Goal: Task Accomplishment & Management: Use online tool/utility

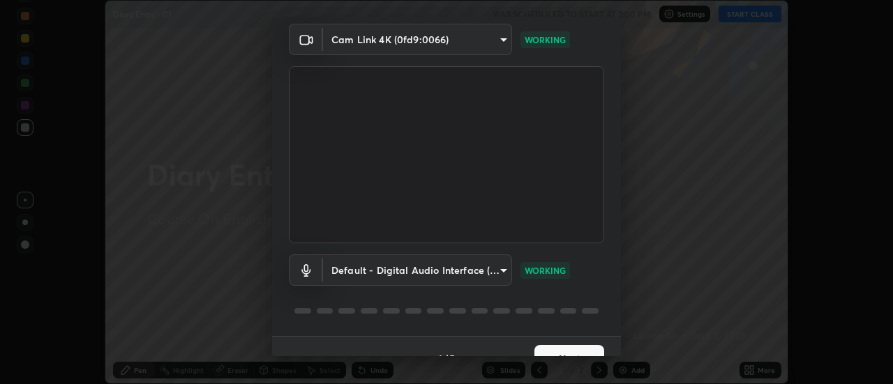
scroll to position [73, 0]
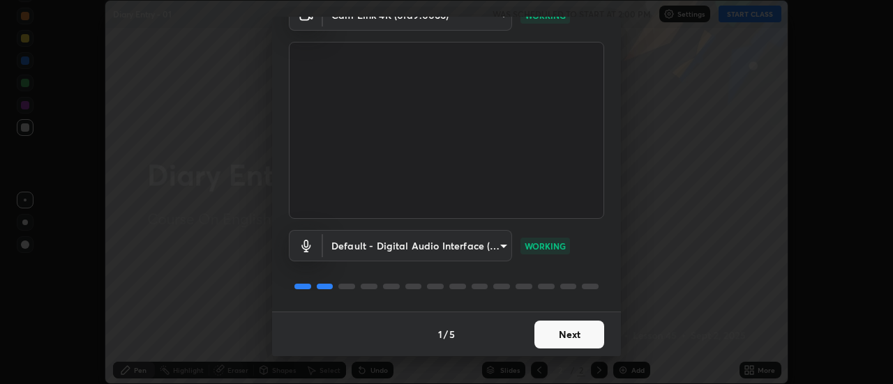
click at [537, 333] on button "Next" at bounding box center [569, 335] width 70 height 28
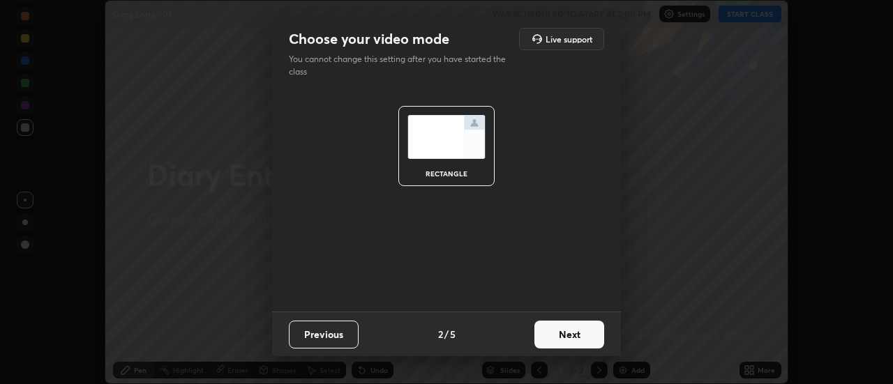
click at [546, 333] on button "Next" at bounding box center [569, 335] width 70 height 28
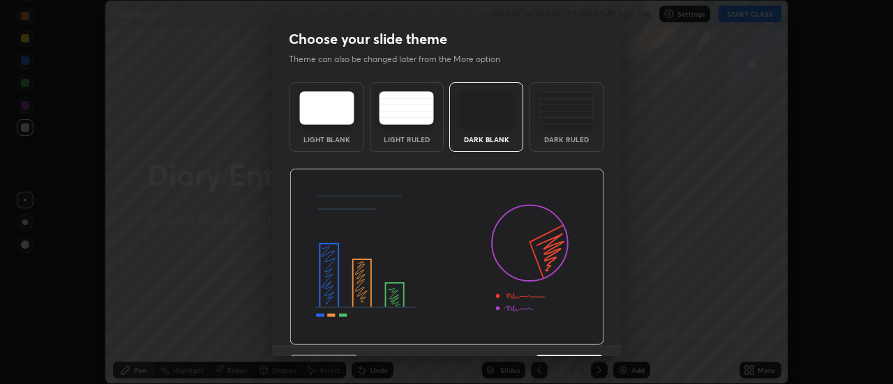
scroll to position [34, 0]
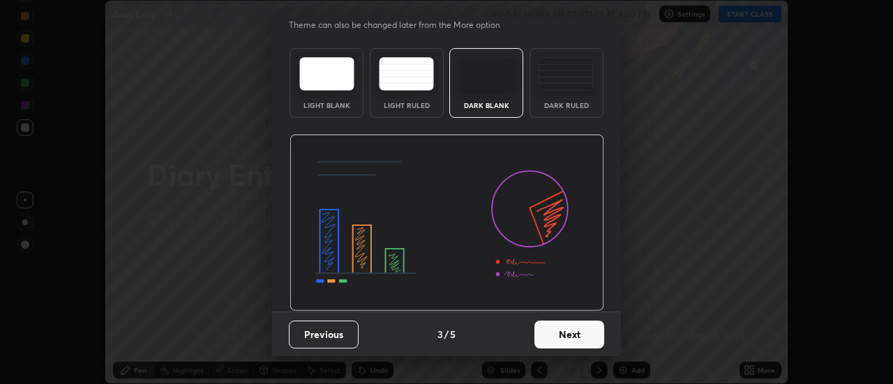
click at [542, 332] on button "Next" at bounding box center [569, 335] width 70 height 28
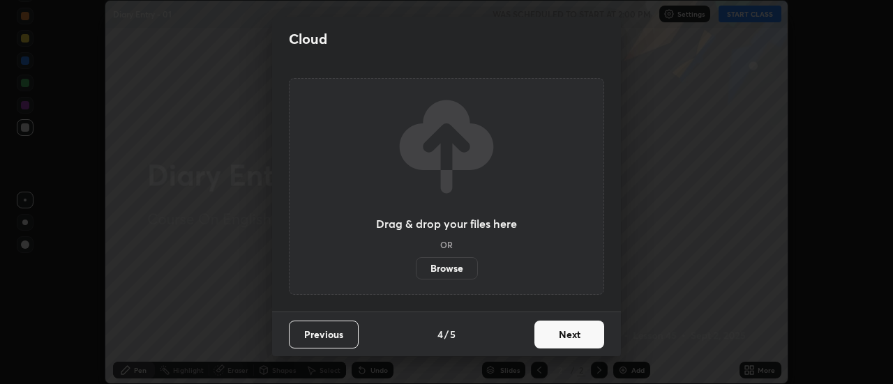
click at [444, 272] on label "Browse" at bounding box center [447, 268] width 62 height 22
click at [416, 272] on input "Browse" at bounding box center [416, 268] width 0 height 22
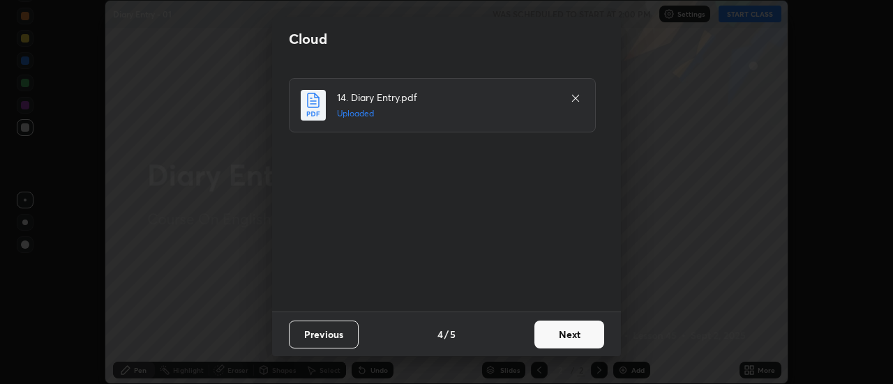
click at [552, 336] on button "Next" at bounding box center [569, 335] width 70 height 28
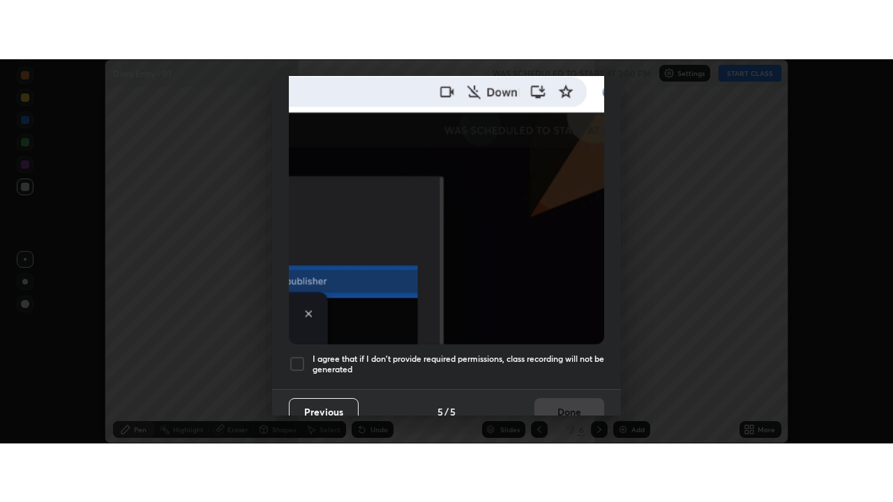
scroll to position [358, 0]
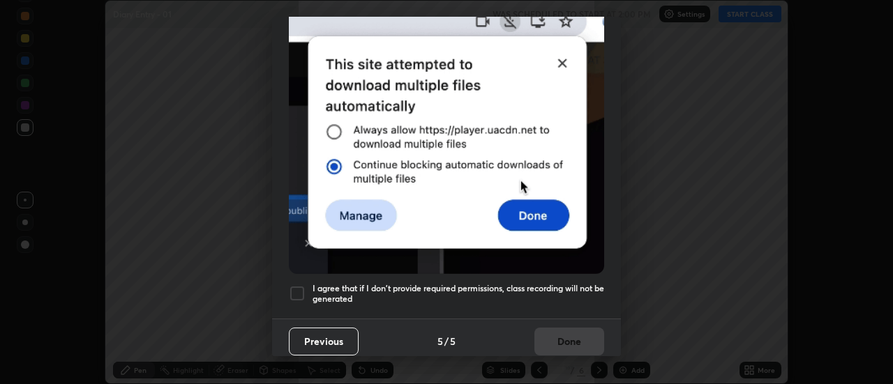
click at [302, 285] on div at bounding box center [297, 293] width 17 height 17
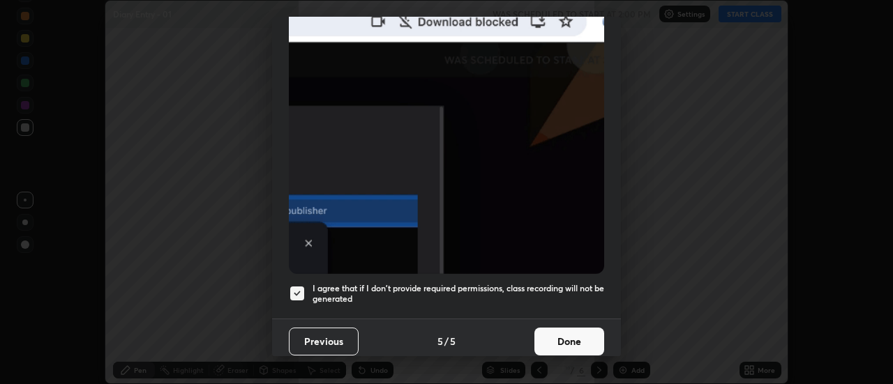
click at [568, 328] on button "Done" at bounding box center [569, 342] width 70 height 28
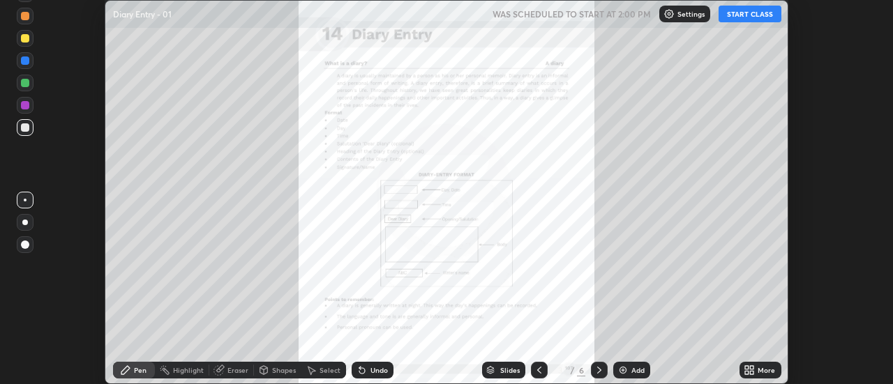
click at [763, 371] on div "More" at bounding box center [766, 370] width 17 height 7
click at [752, 368] on icon at bounding box center [752, 367] width 3 height 3
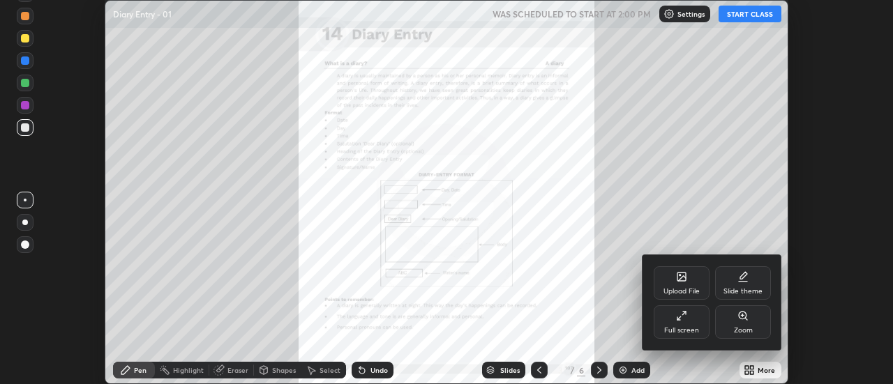
click at [697, 327] on div "Full screen" at bounding box center [681, 330] width 35 height 7
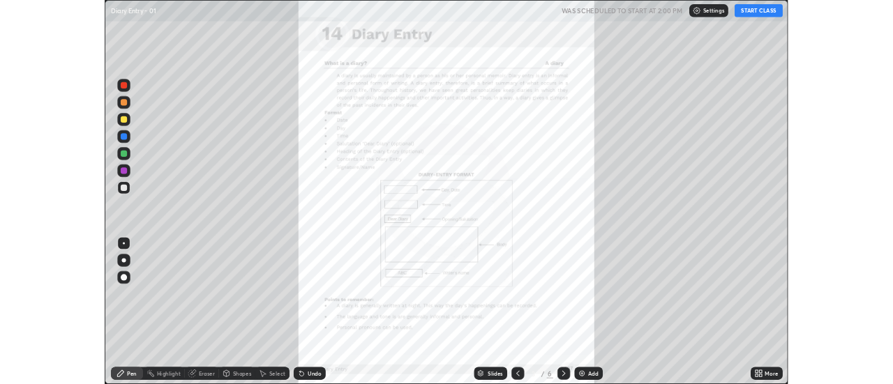
scroll to position [502, 893]
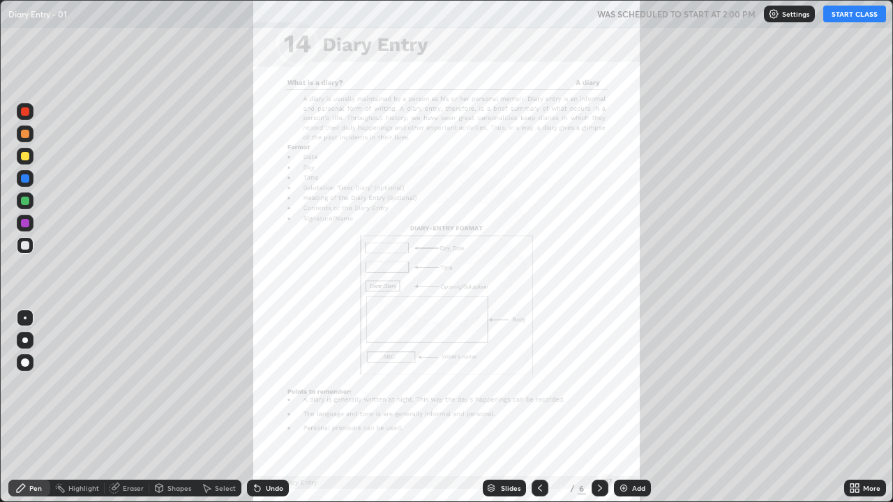
click at [846, 19] on button "START CLASS" at bounding box center [854, 14] width 63 height 17
click at [864, 384] on div "More" at bounding box center [871, 488] width 17 height 7
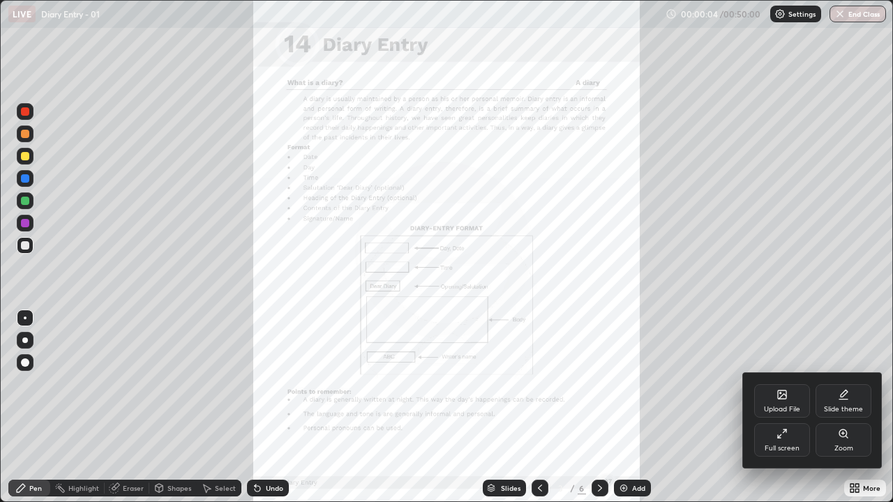
click at [846, 384] on div "Zoom" at bounding box center [843, 448] width 19 height 7
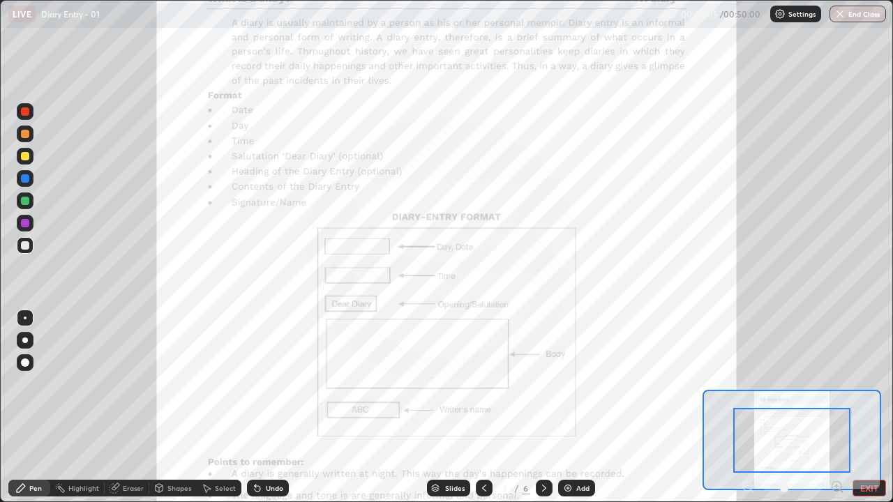
click at [837, 384] on icon at bounding box center [836, 486] width 3 height 0
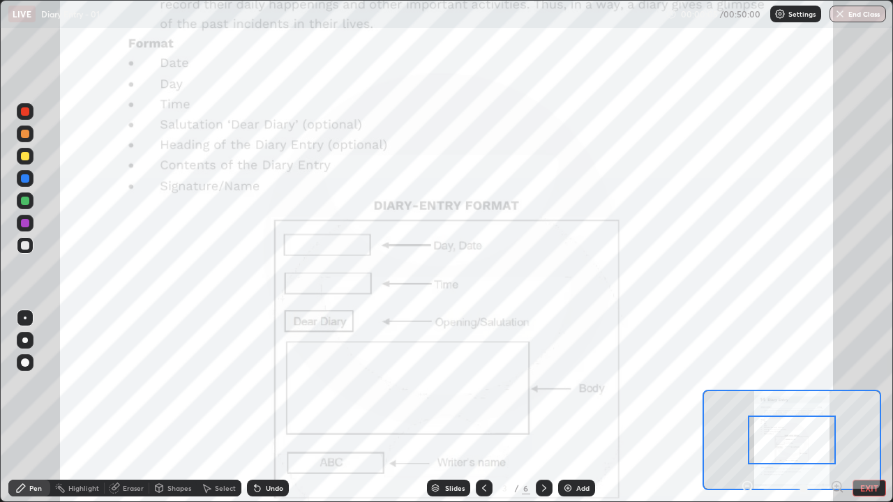
click at [836, 384] on icon at bounding box center [837, 487] width 14 height 14
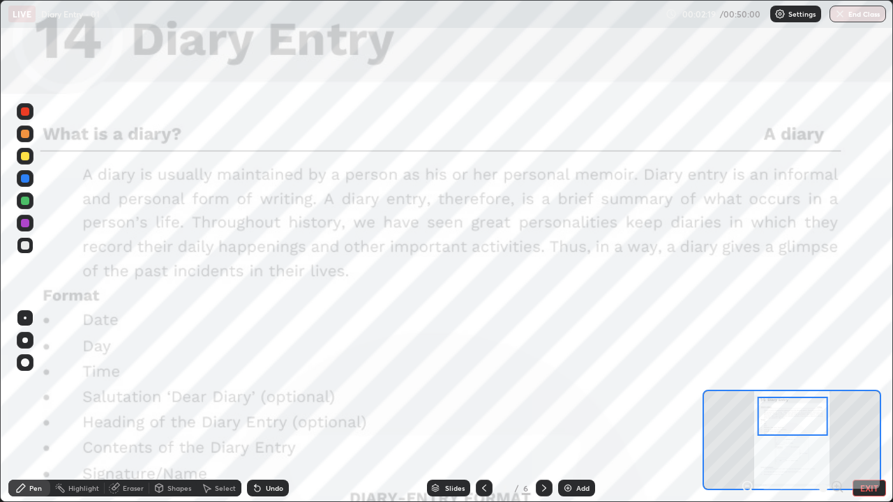
click at [24, 177] on div at bounding box center [25, 178] width 8 height 8
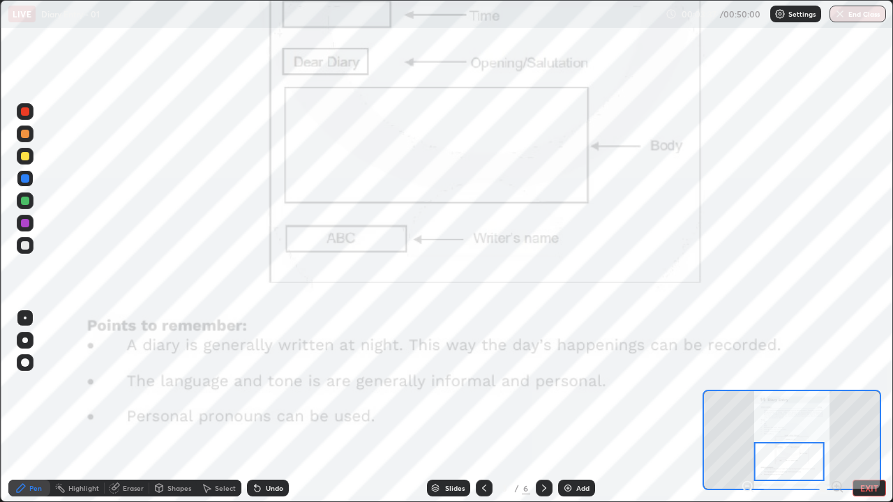
click at [814, 384] on div at bounding box center [789, 461] width 70 height 39
click at [543, 384] on icon at bounding box center [544, 488] width 4 height 7
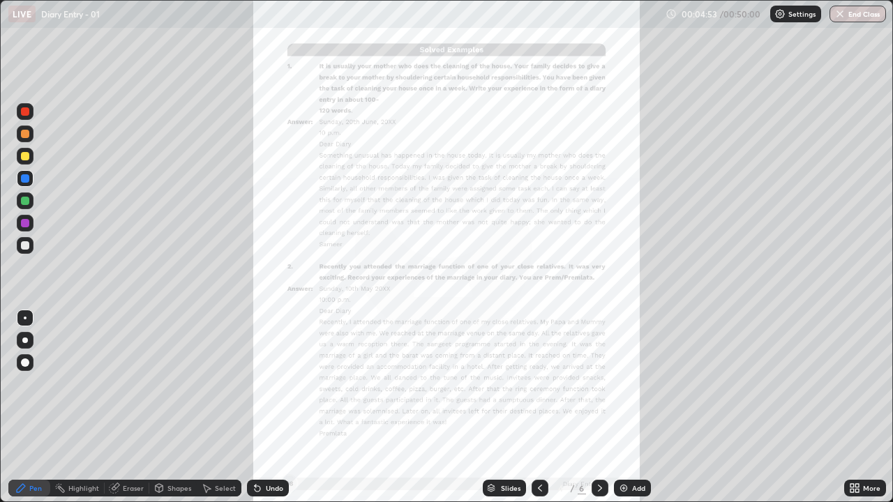
click at [857, 384] on icon at bounding box center [856, 490] width 3 height 3
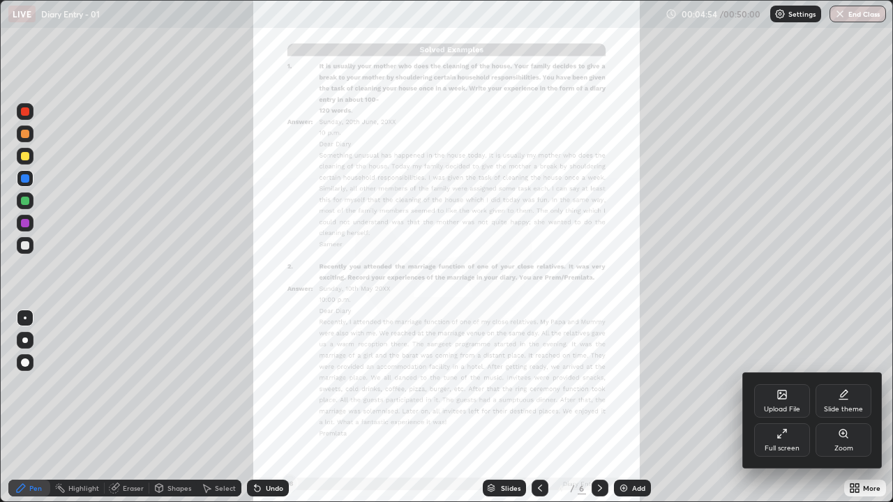
click at [852, 384] on div "Zoom" at bounding box center [843, 448] width 19 height 7
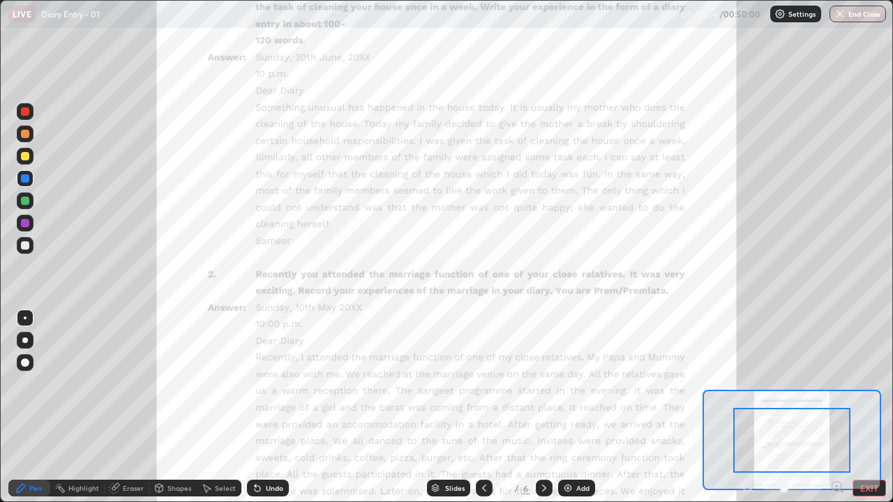
click at [836, 384] on icon at bounding box center [836, 486] width 3 height 0
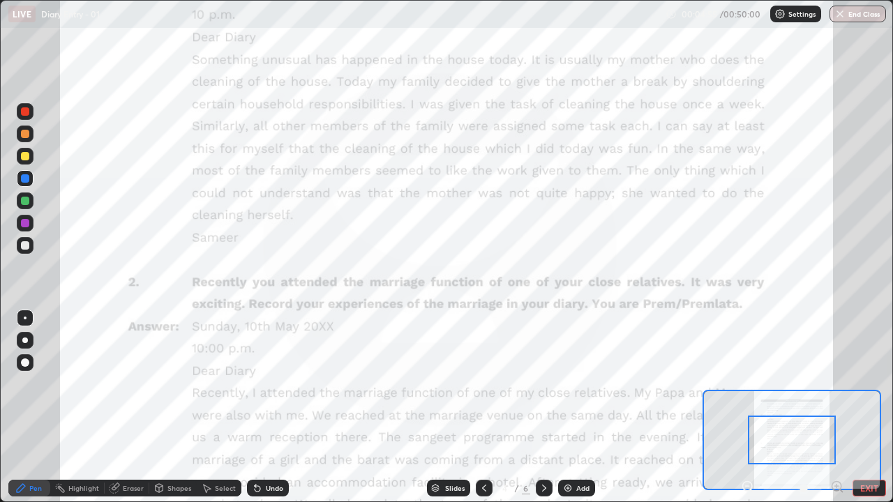
click at [837, 384] on icon at bounding box center [836, 486] width 3 height 0
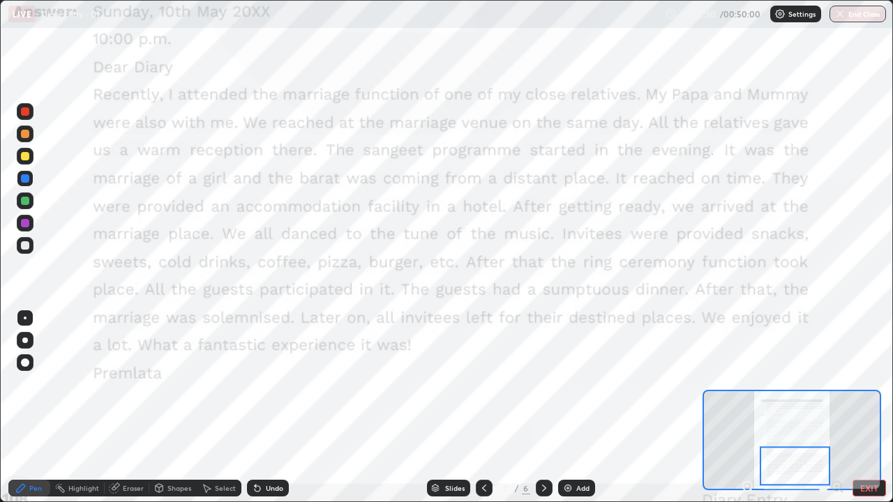
click at [544, 384] on icon at bounding box center [544, 488] width 11 height 11
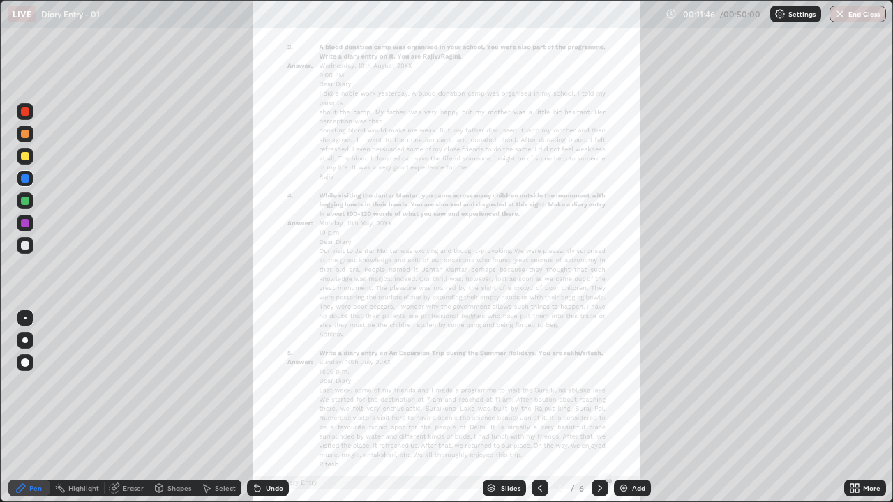
click at [599, 384] on icon at bounding box center [599, 488] width 11 height 11
click at [541, 384] on icon at bounding box center [539, 488] width 11 height 11
click at [857, 384] on icon at bounding box center [856, 490] width 3 height 3
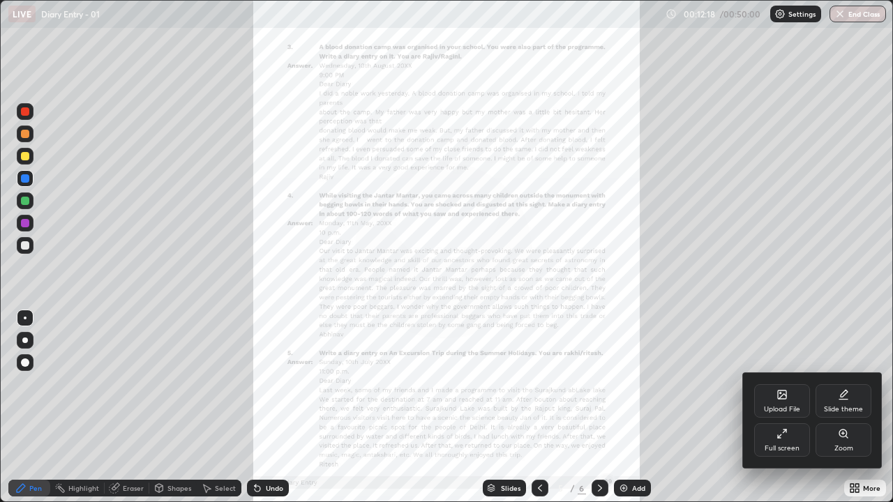
click at [839, 384] on div "Zoom" at bounding box center [843, 448] width 19 height 7
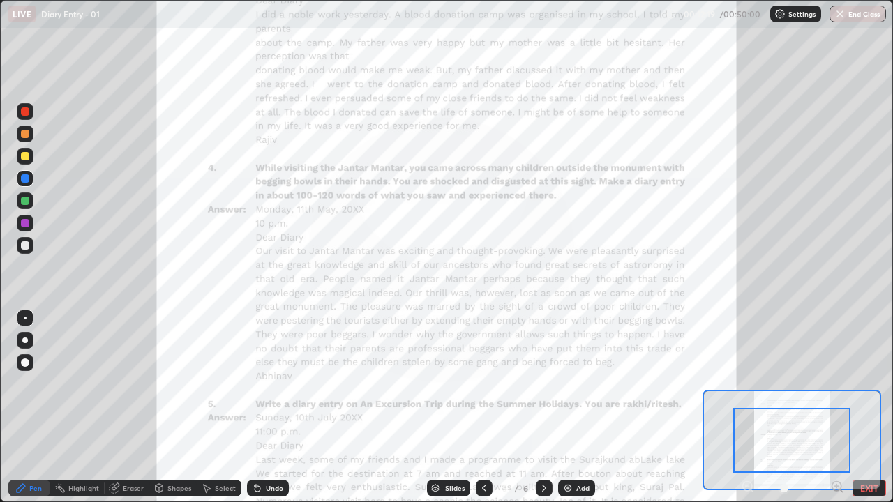
click at [837, 384] on icon at bounding box center [837, 487] width 14 height 14
click at [838, 384] on icon at bounding box center [836, 486] width 3 height 0
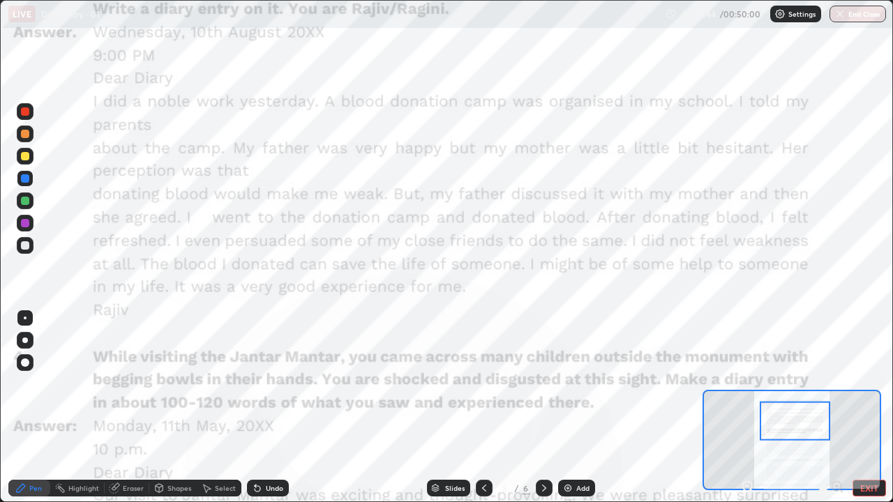
click at [543, 384] on icon at bounding box center [544, 488] width 11 height 11
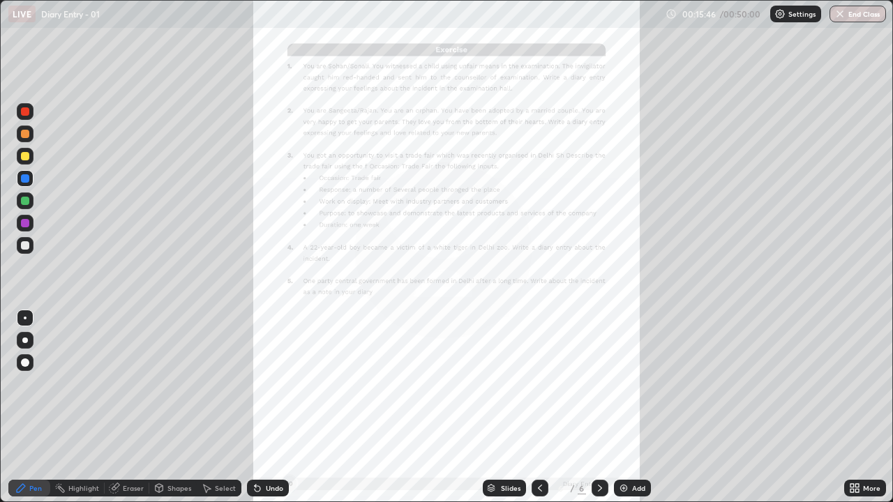
click at [598, 384] on icon at bounding box center [600, 488] width 4 height 7
click at [620, 384] on img at bounding box center [623, 488] width 11 height 11
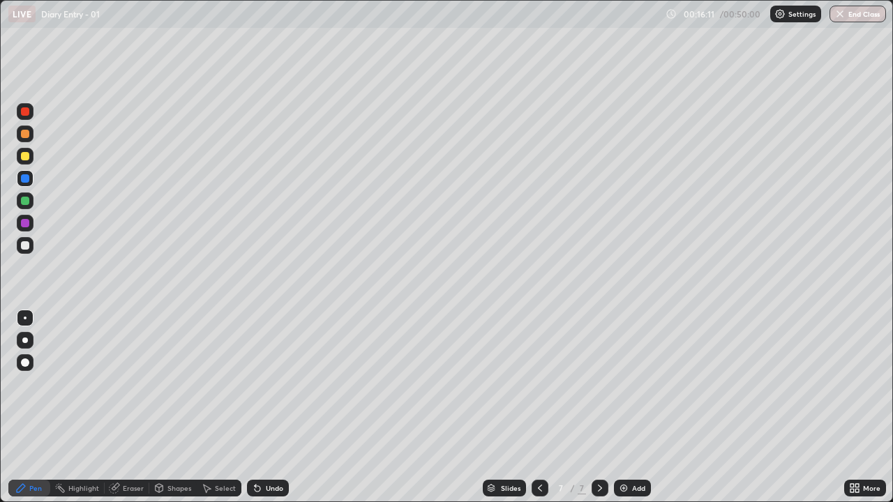
click at [28, 162] on div at bounding box center [25, 156] width 17 height 17
click at [25, 181] on div at bounding box center [25, 178] width 8 height 8
click at [27, 156] on div at bounding box center [25, 156] width 8 height 8
click at [22, 177] on div at bounding box center [25, 178] width 8 height 8
click at [847, 17] on button "End Class" at bounding box center [858, 14] width 57 height 17
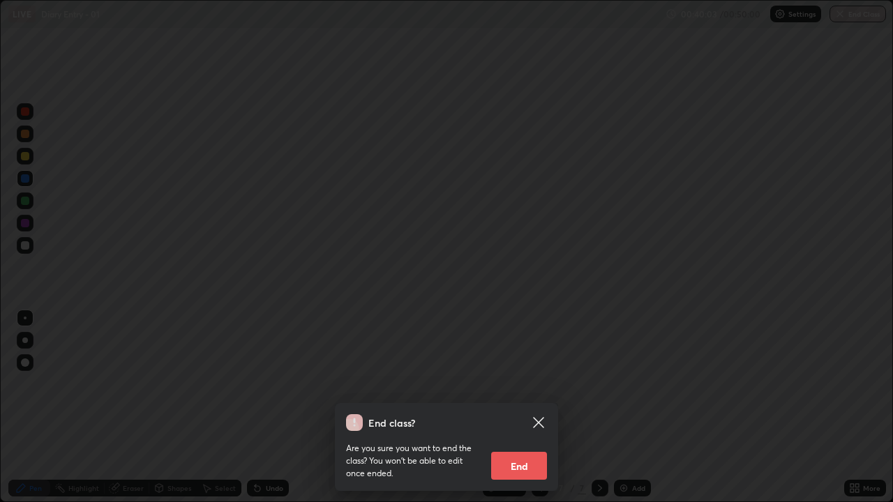
click at [523, 384] on button "End" at bounding box center [519, 466] width 56 height 28
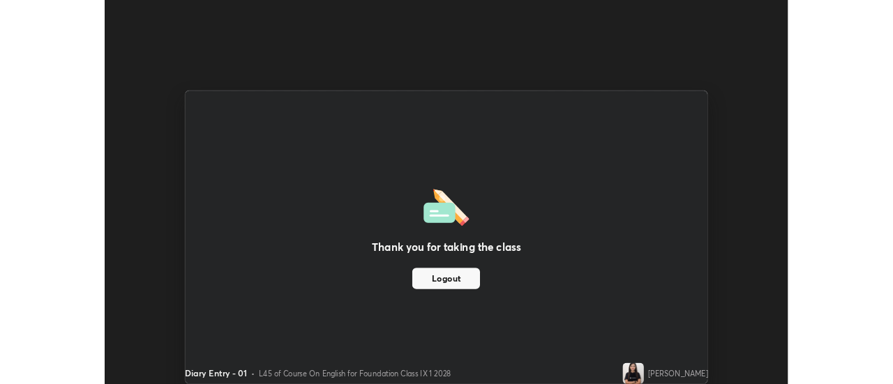
scroll to position [69383, 68874]
